Goal: Navigation & Orientation: Find specific page/section

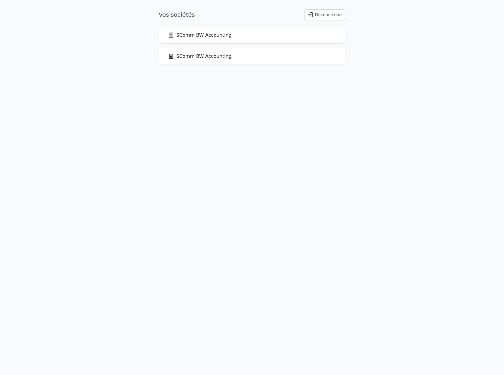
click at [188, 34] on link "SComm BW Accounting" at bounding box center [199, 35] width 63 height 7
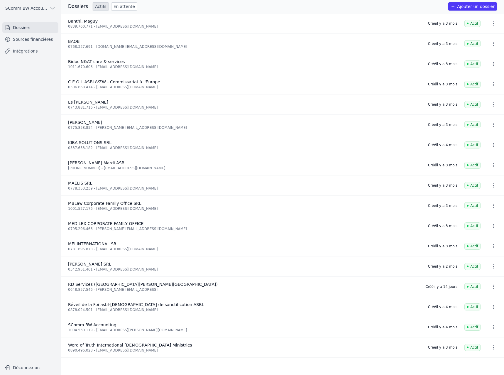
click at [33, 40] on link "Sources financières" at bounding box center [30, 39] width 56 height 11
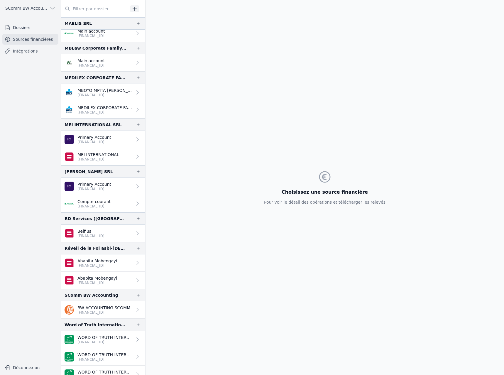
scroll to position [242, 0]
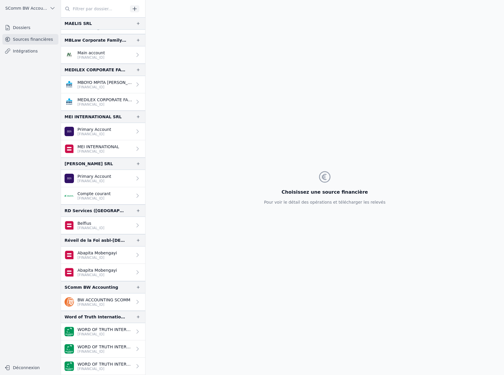
click at [30, 30] on link "Dossiers" at bounding box center [30, 27] width 56 height 11
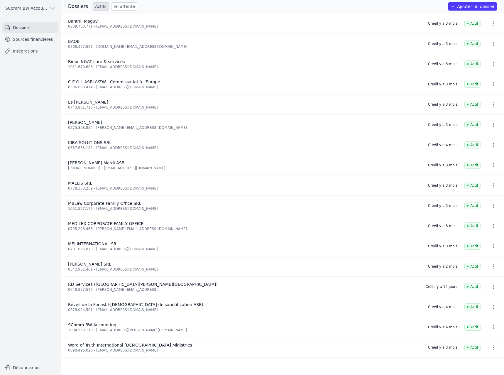
click at [118, 11] on div "Dossiers Actifs En attente Ajouter un dossier" at bounding box center [282, 6] width 443 height 13
click at [119, 9] on link "En attente" at bounding box center [124, 6] width 26 height 8
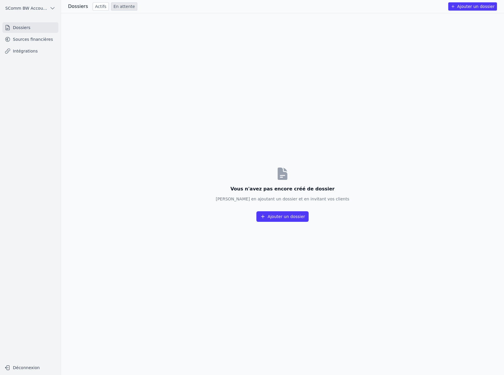
click at [96, 6] on link "Actifs" at bounding box center [101, 6] width 16 height 8
